Goal: Task Accomplishment & Management: Complete application form

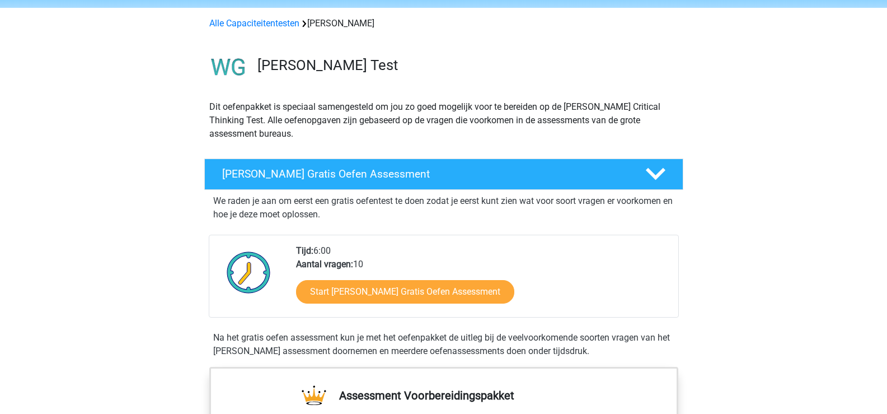
scroll to position [112, 0]
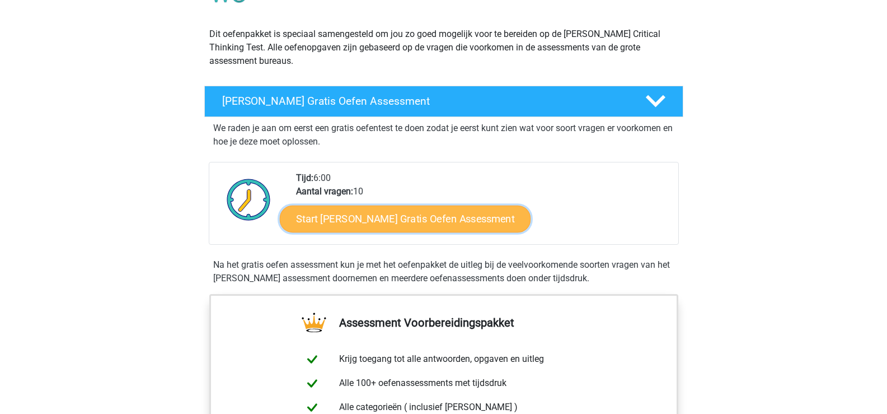
click at [373, 222] on link "Start Watson Glaser Gratis Oefen Assessment" at bounding box center [405, 218] width 251 height 27
click at [339, 230] on link "Start Watson Glaser Gratis Oefen Assessment" at bounding box center [405, 218] width 251 height 27
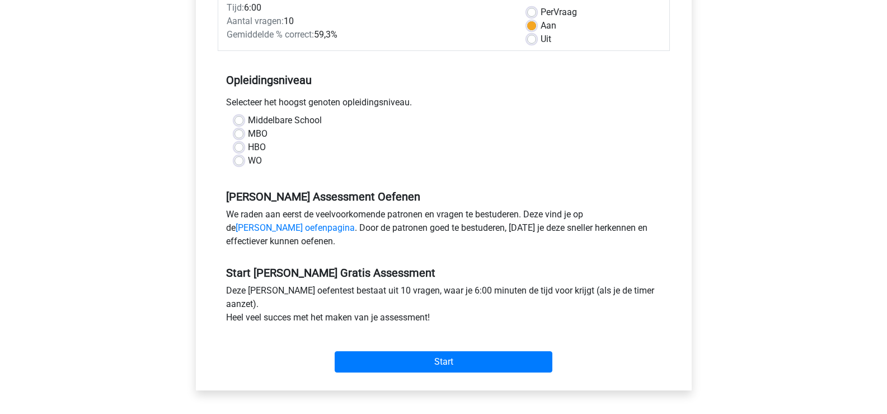
scroll to position [168, 0]
click at [248, 158] on label "WO" at bounding box center [255, 159] width 14 height 13
click at [241, 158] on input "WO" at bounding box center [239, 158] width 9 height 11
radio input "true"
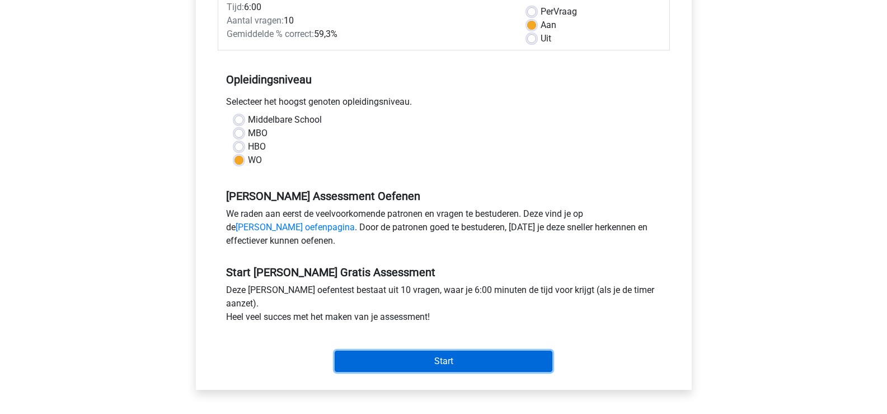
click at [449, 363] on input "Start" at bounding box center [444, 360] width 218 height 21
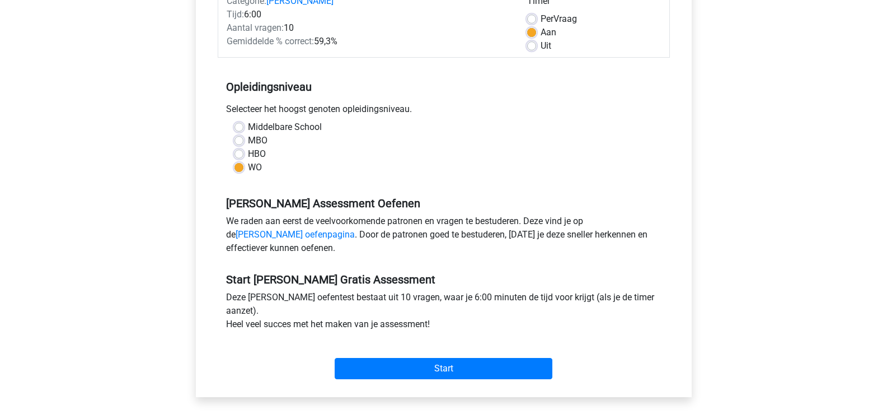
scroll to position [224, 0]
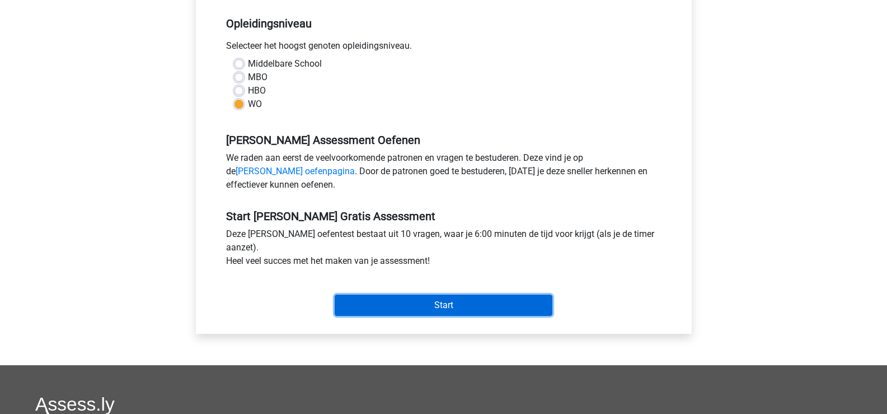
click at [443, 305] on input "Start" at bounding box center [444, 304] width 218 height 21
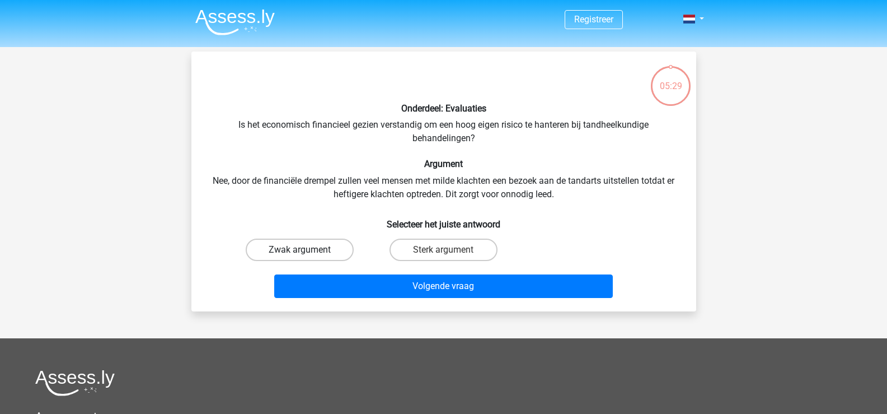
click at [298, 249] on label "Zwak argument" at bounding box center [300, 249] width 108 height 22
click at [299, 250] on input "Zwak argument" at bounding box center [302, 253] width 7 height 7
radio input "true"
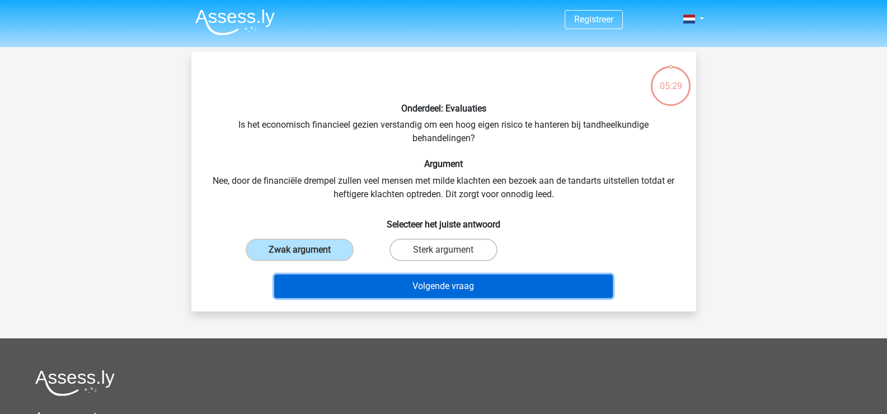
click at [430, 286] on button "Volgende vraag" at bounding box center [443, 286] width 339 height 24
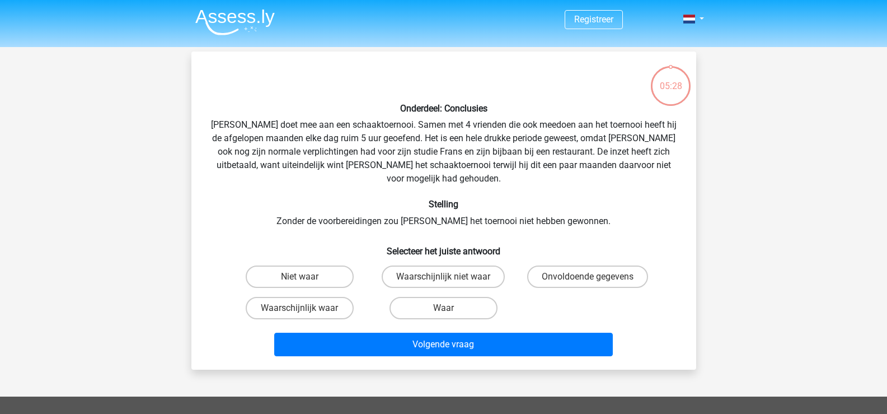
scroll to position [51, 0]
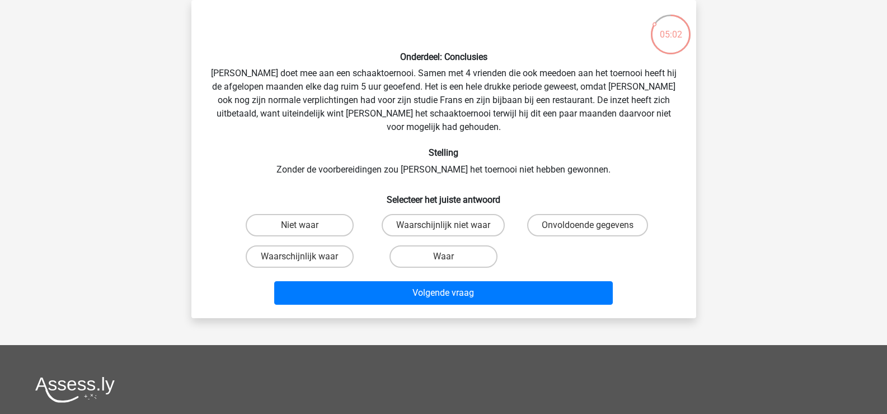
click at [306, 256] on input "Waarschijnlijk waar" at bounding box center [302, 259] width 7 height 7
radio input "true"
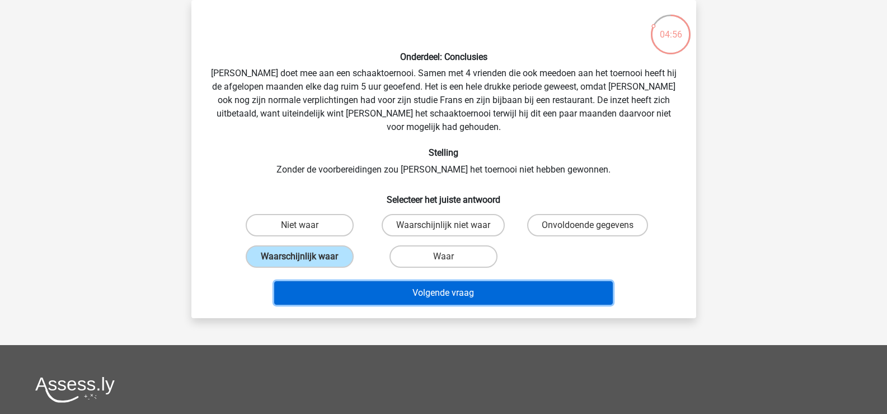
click at [456, 281] on button "Volgende vraag" at bounding box center [443, 293] width 339 height 24
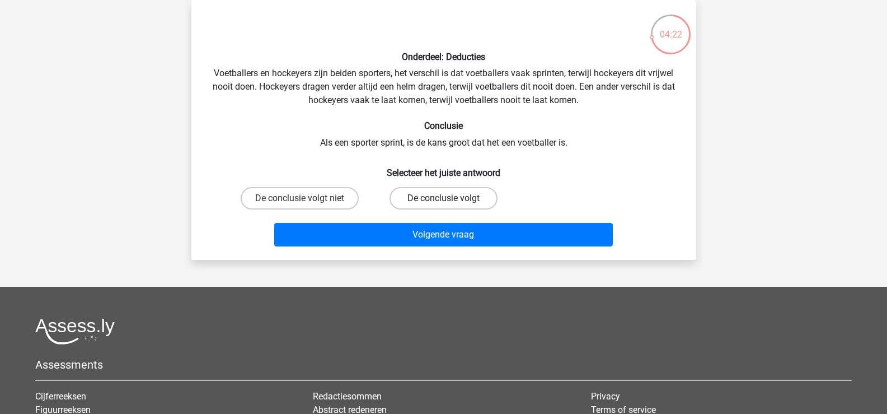
click at [450, 196] on label "De conclusie volgt" at bounding box center [444, 198] width 108 height 22
click at [450, 198] on input "De conclusie volgt" at bounding box center [446, 201] width 7 height 7
radio input "true"
click at [291, 192] on label "De conclusie volgt niet" at bounding box center [300, 198] width 118 height 22
click at [299, 198] on input "De conclusie volgt niet" at bounding box center [302, 201] width 7 height 7
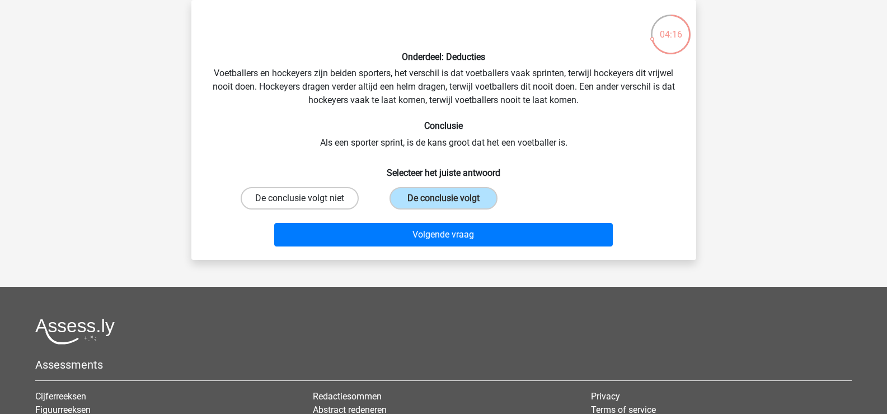
radio input "true"
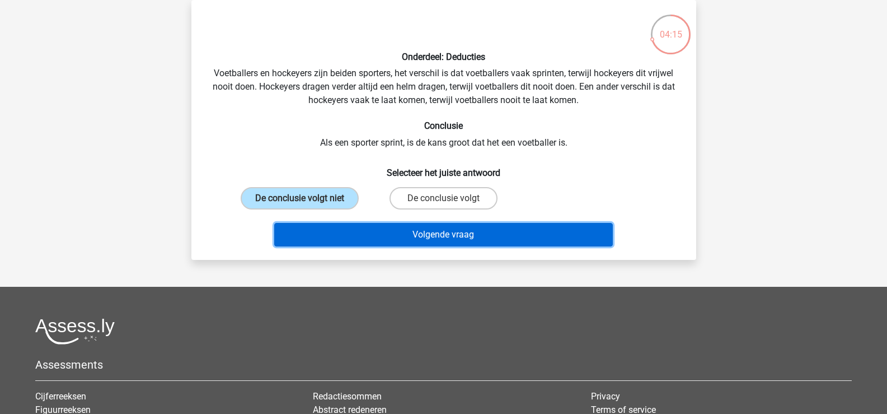
click at [466, 233] on button "Volgende vraag" at bounding box center [443, 235] width 339 height 24
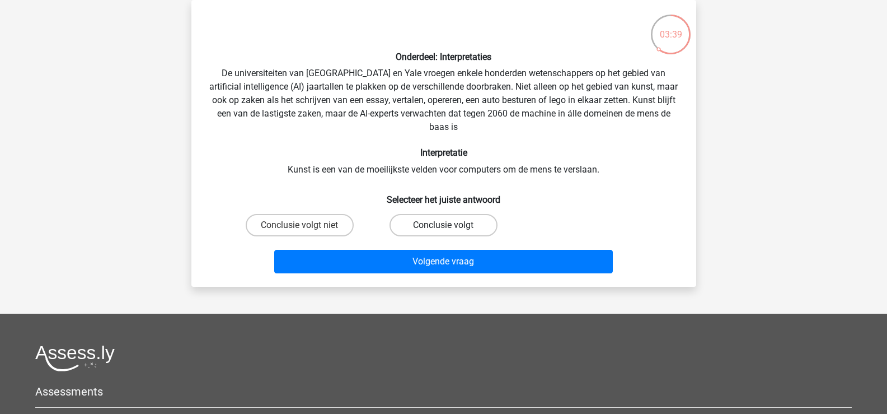
click at [455, 222] on label "Conclusie volgt" at bounding box center [444, 225] width 108 height 22
click at [451, 225] on input "Conclusie volgt" at bounding box center [446, 228] width 7 height 7
radio input "true"
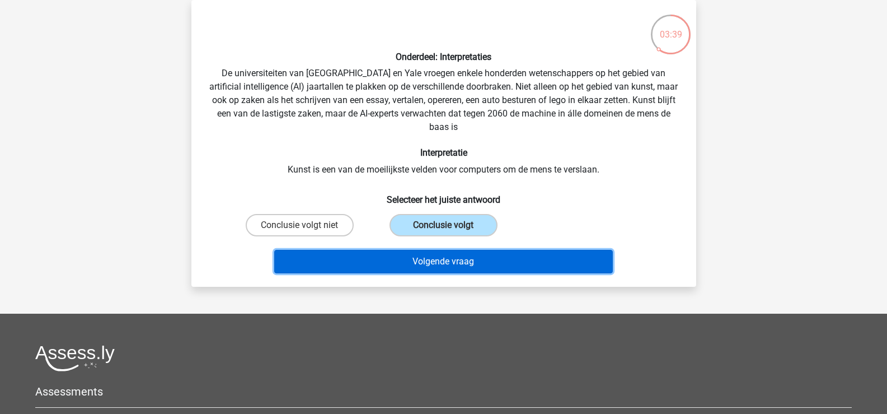
click at [446, 264] on button "Volgende vraag" at bounding box center [443, 262] width 339 height 24
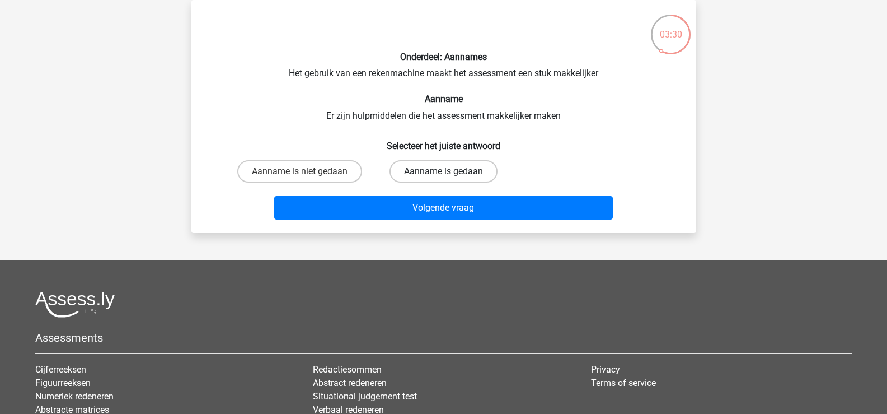
click at [429, 169] on label "Aanname is gedaan" at bounding box center [444, 171] width 108 height 22
click at [443, 171] on input "Aanname is gedaan" at bounding box center [446, 174] width 7 height 7
radio input "true"
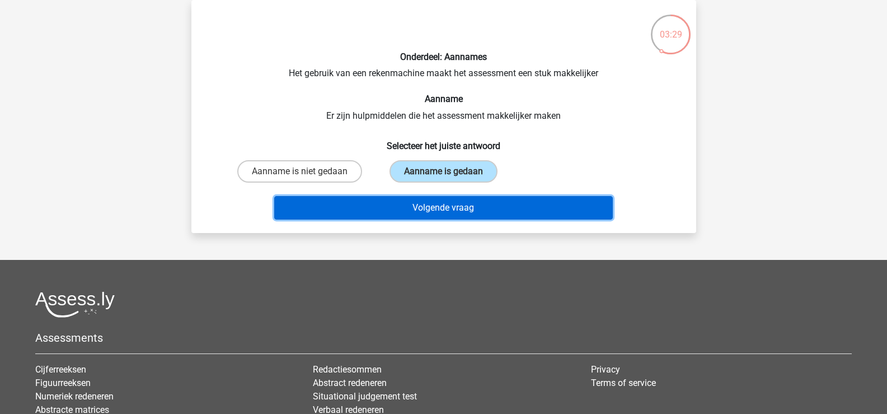
click at [443, 208] on button "Volgende vraag" at bounding box center [443, 208] width 339 height 24
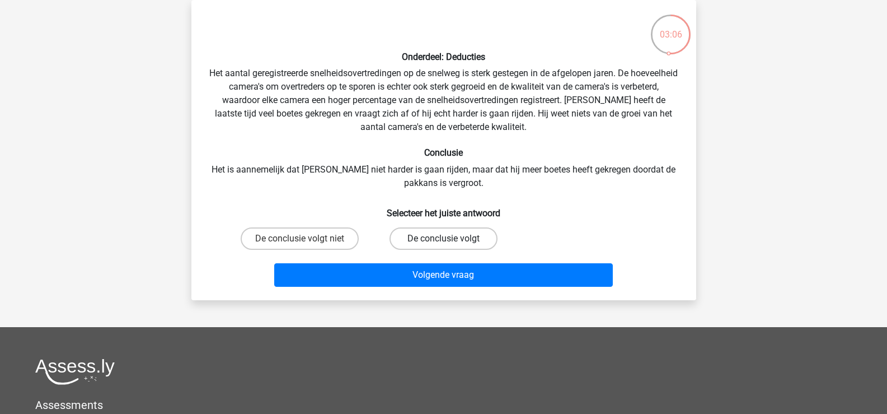
click at [444, 236] on label "De conclusie volgt" at bounding box center [444, 238] width 108 height 22
click at [444, 238] on input "De conclusie volgt" at bounding box center [446, 241] width 7 height 7
radio input "true"
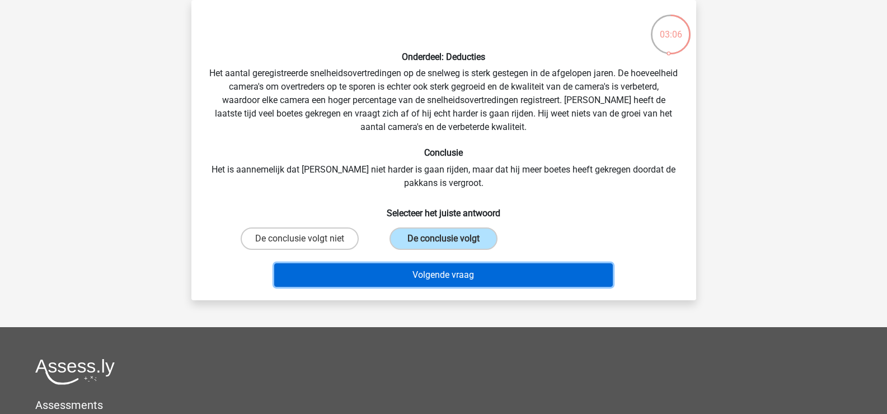
click at [462, 271] on button "Volgende vraag" at bounding box center [443, 275] width 339 height 24
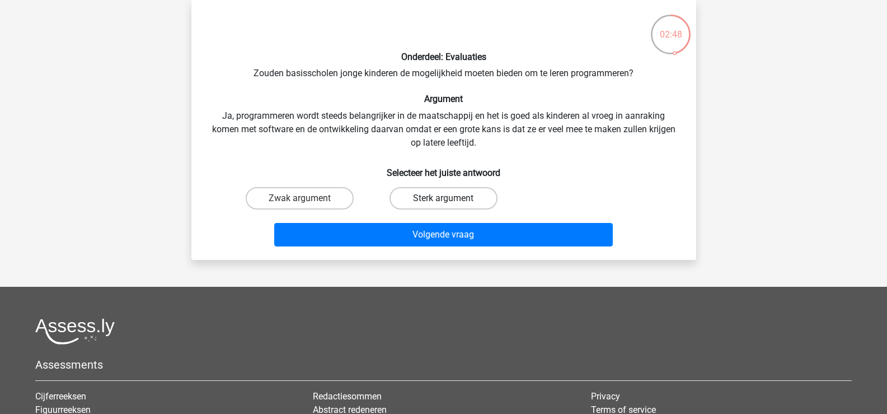
click at [455, 191] on label "Sterk argument" at bounding box center [444, 198] width 108 height 22
click at [451, 198] on input "Sterk argument" at bounding box center [446, 201] width 7 height 7
radio input "true"
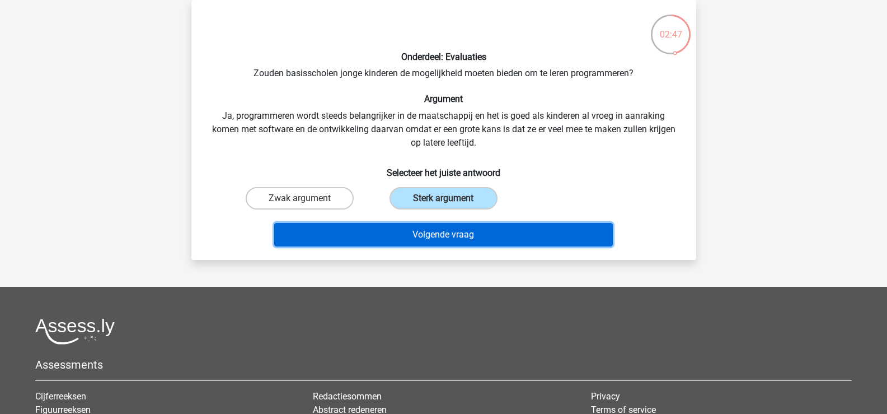
click at [450, 245] on button "Volgende vraag" at bounding box center [443, 235] width 339 height 24
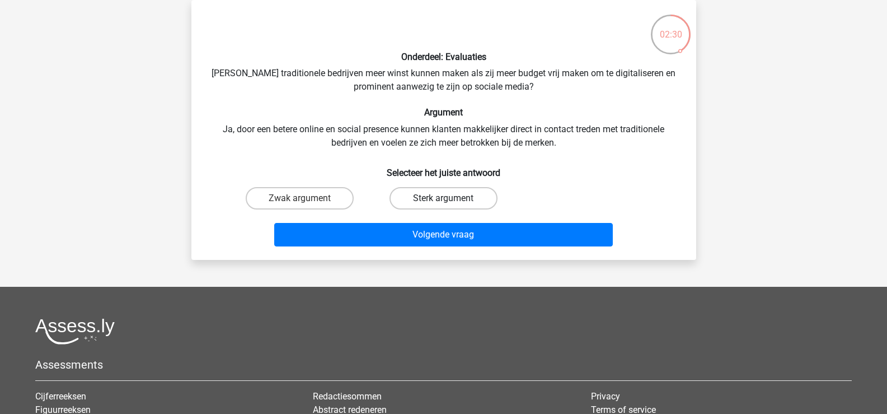
click at [400, 199] on label "Sterk argument" at bounding box center [444, 198] width 108 height 22
click at [443, 199] on input "Sterk argument" at bounding box center [446, 201] width 7 height 7
radio input "true"
click at [419, 222] on div "Volgende vraag" at bounding box center [443, 232] width 469 height 37
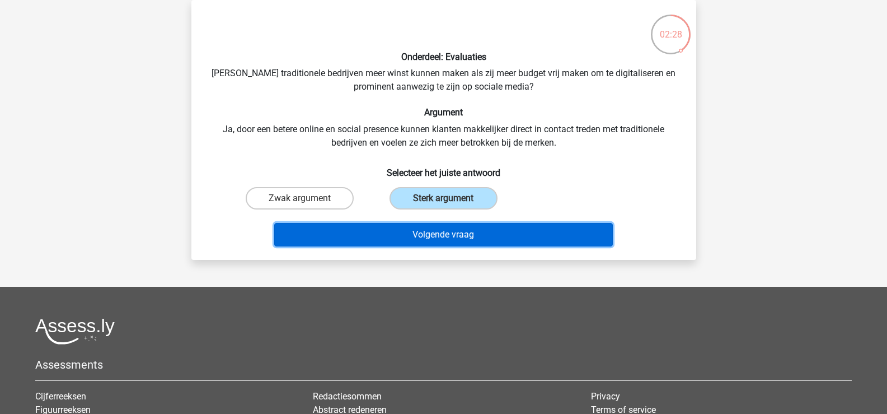
click at [422, 231] on button "Volgende vraag" at bounding box center [443, 235] width 339 height 24
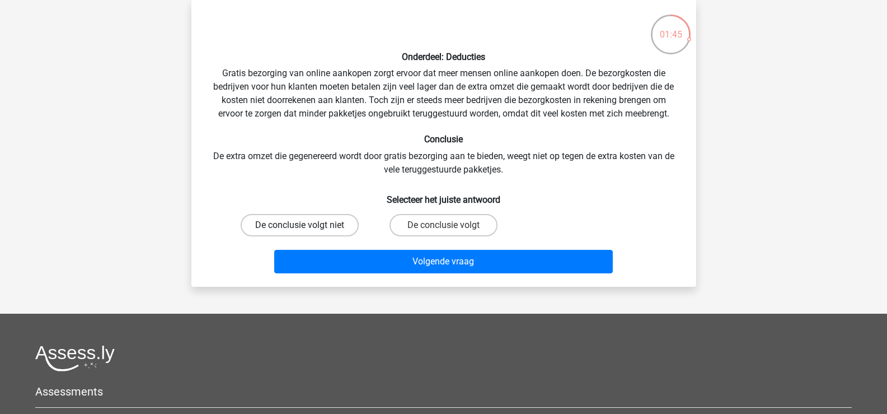
click at [305, 222] on label "De conclusie volgt niet" at bounding box center [300, 225] width 118 height 22
click at [305, 225] on input "De conclusie volgt niet" at bounding box center [302, 228] width 7 height 7
radio input "true"
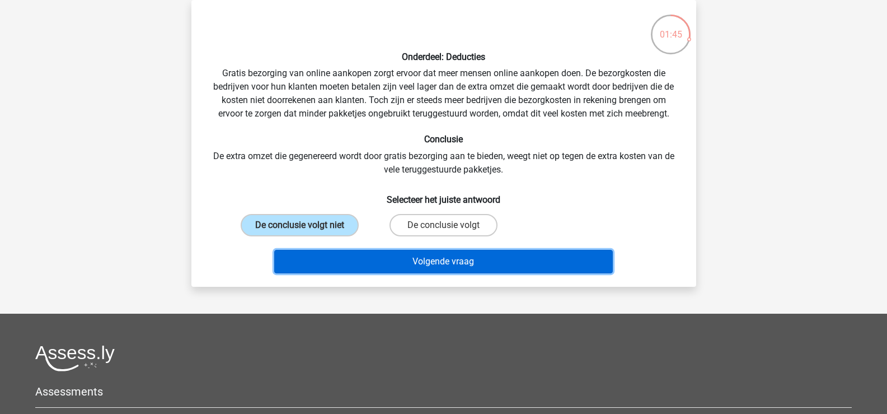
click at [433, 265] on button "Volgende vraag" at bounding box center [443, 262] width 339 height 24
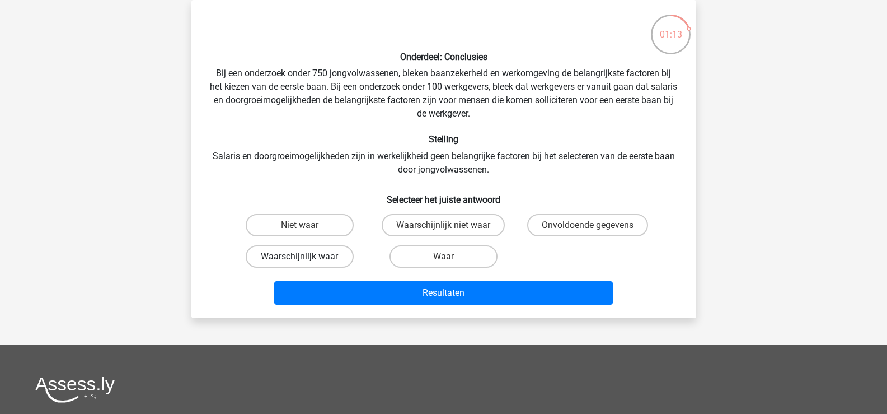
click at [284, 249] on label "Waarschijnlijk waar" at bounding box center [300, 256] width 108 height 22
click at [299, 256] on input "Waarschijnlijk waar" at bounding box center [302, 259] width 7 height 7
radio input "true"
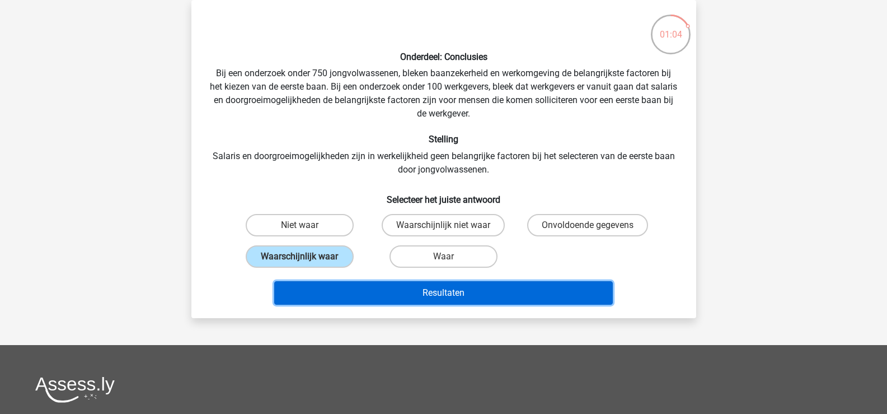
click at [449, 289] on button "Resultaten" at bounding box center [443, 293] width 339 height 24
